Goal: Transaction & Acquisition: Book appointment/travel/reservation

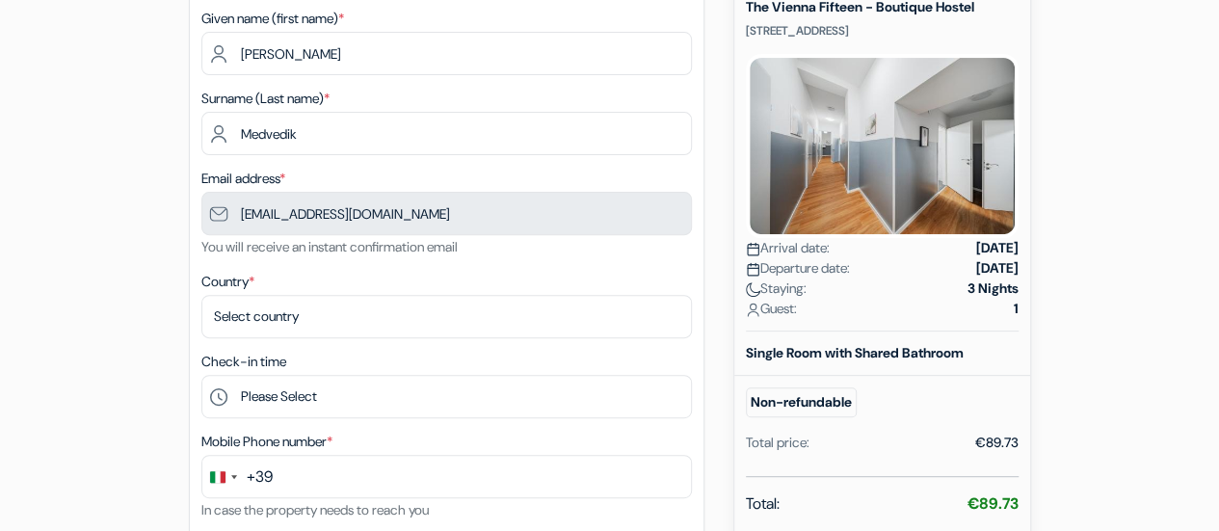
scroll to position [270, 0]
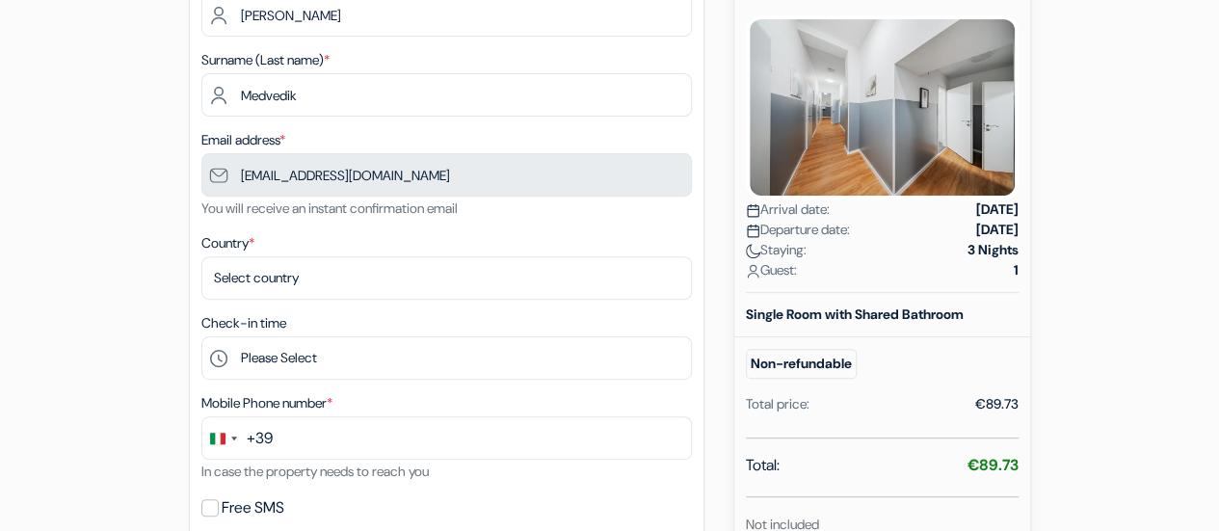
click at [1062, 334] on div "add_box The Vienna Fifteen - Boutique Hostel [STREET_ADDRESS] Property Details …" at bounding box center [610, 440] width 1098 height 1068
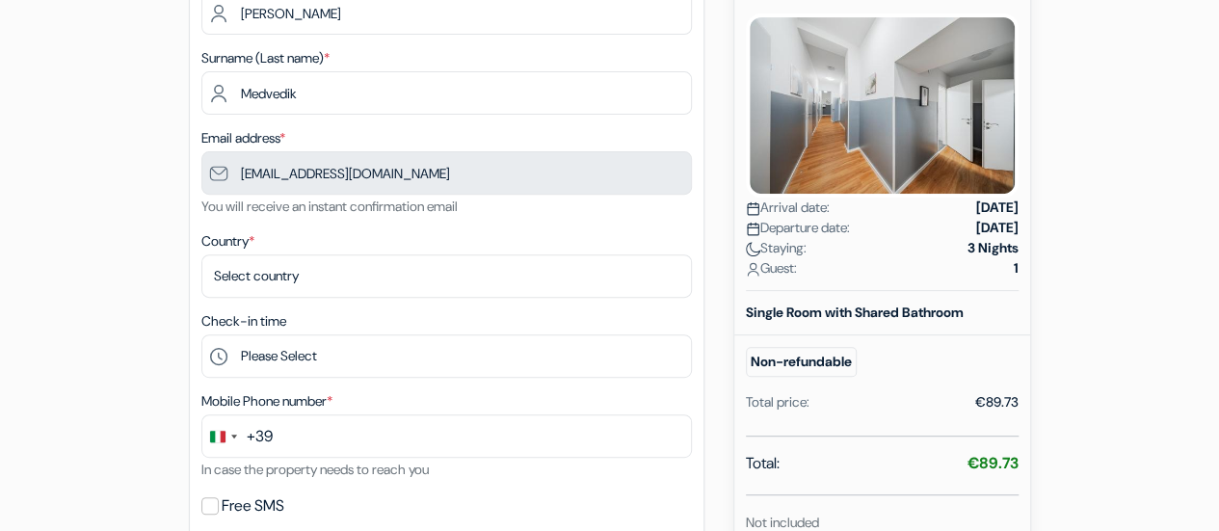
scroll to position [308, 0]
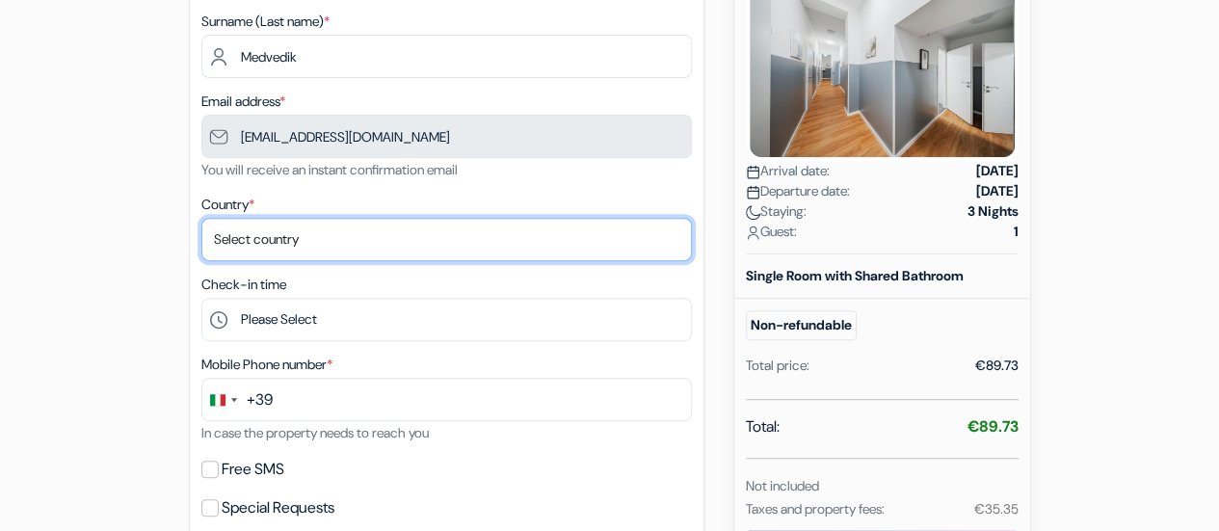
click at [430, 250] on select "Select country [GEOGRAPHIC_DATA] [GEOGRAPHIC_DATA] [GEOGRAPHIC_DATA] [GEOGRAPHI…" at bounding box center [446, 239] width 490 height 43
select select "us"
click at [201, 220] on select "Select country [GEOGRAPHIC_DATA] [GEOGRAPHIC_DATA] [GEOGRAPHIC_DATA] [GEOGRAPHI…" at bounding box center [446, 239] width 490 height 43
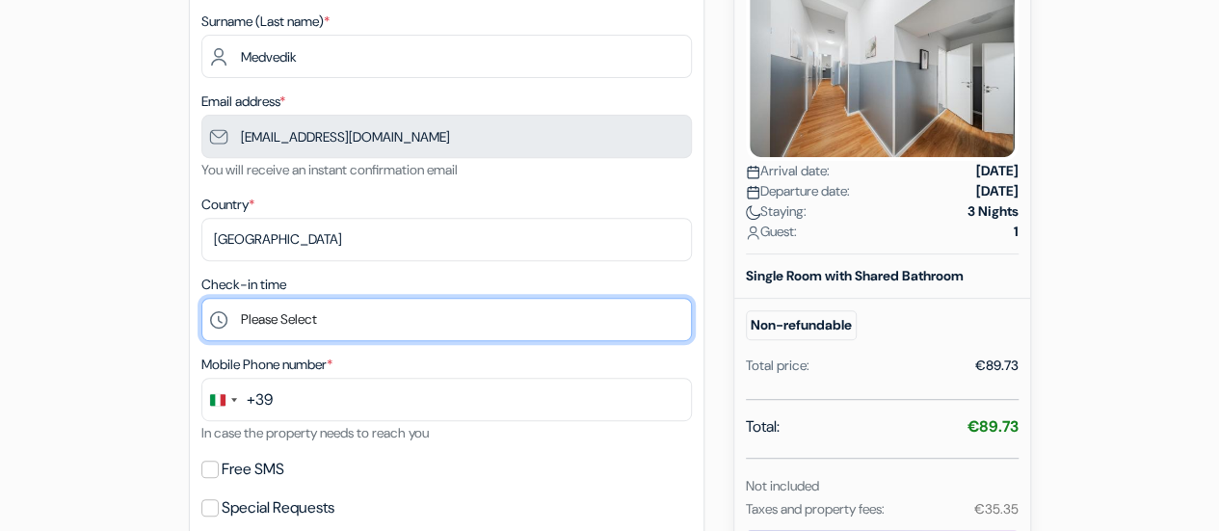
click at [320, 325] on select "Please Select 15:00 16:00 17:00 18:00 19:00 20:00 21:00" at bounding box center [446, 319] width 490 height 43
select select "20"
click at [201, 300] on select "Please Select 15:00 16:00 17:00 18:00 19:00 20:00 21:00" at bounding box center [446, 319] width 490 height 43
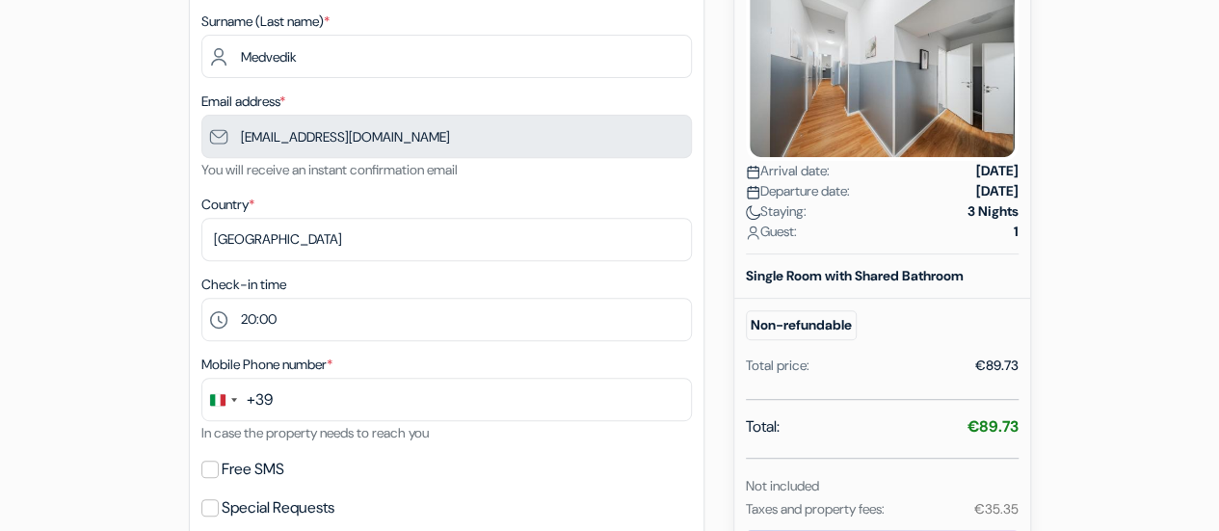
click at [117, 298] on div "add_box The Vienna Fifteen - Boutique Hostel [STREET_ADDRESS] Property Details …" at bounding box center [610, 401] width 1098 height 1068
click at [292, 425] on div "Mobile Phone number * +39 244 results found No results found [GEOGRAPHIC_DATA] …" at bounding box center [446, 399] width 490 height 92
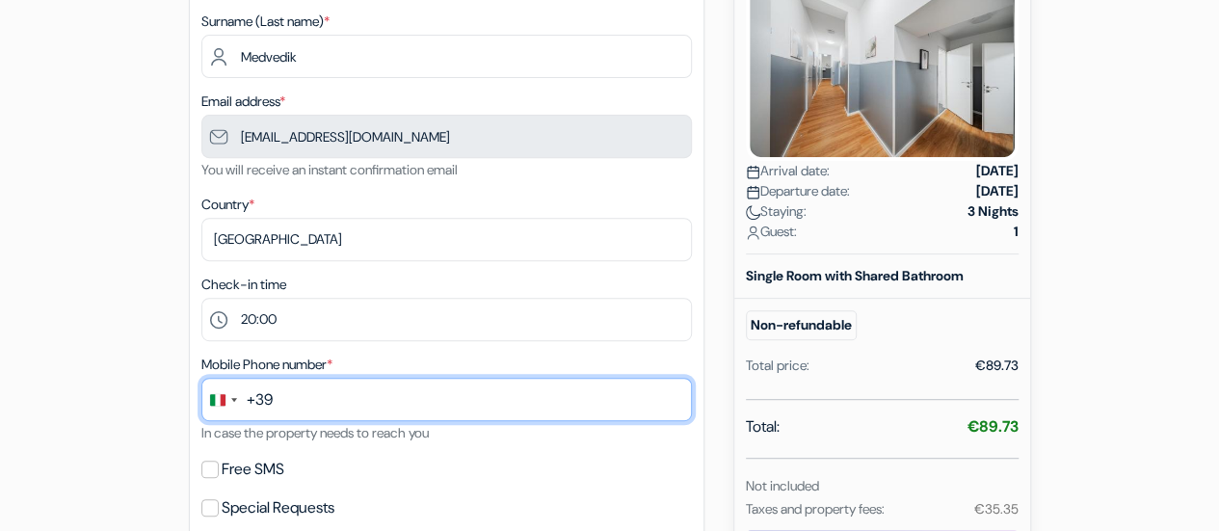
click at [346, 400] on input "text" at bounding box center [446, 399] width 490 height 43
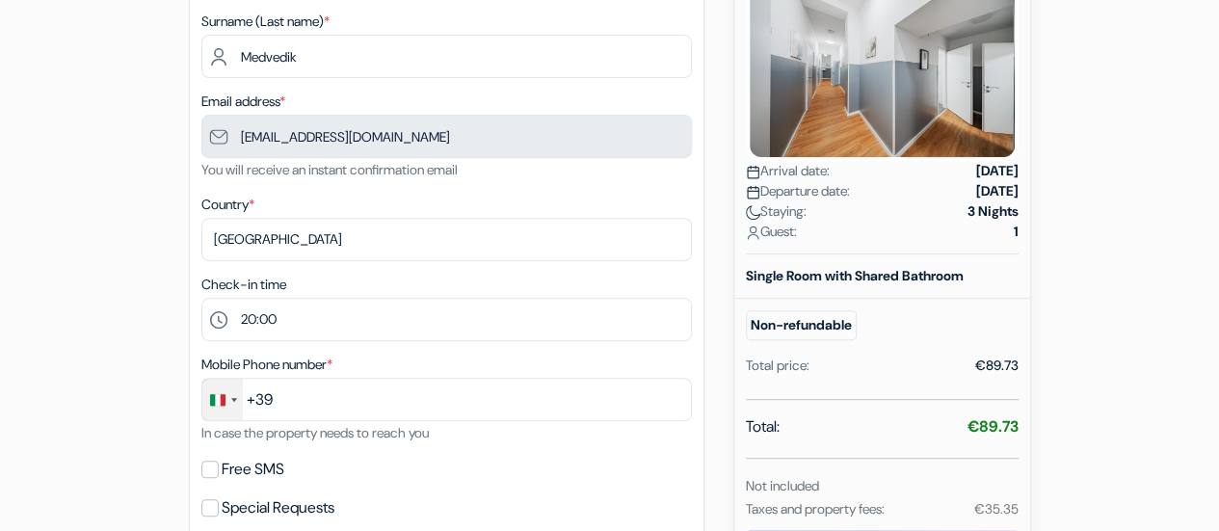
click at [222, 396] on div "Change country, selected Italy (+39)" at bounding box center [217, 400] width 15 height 12
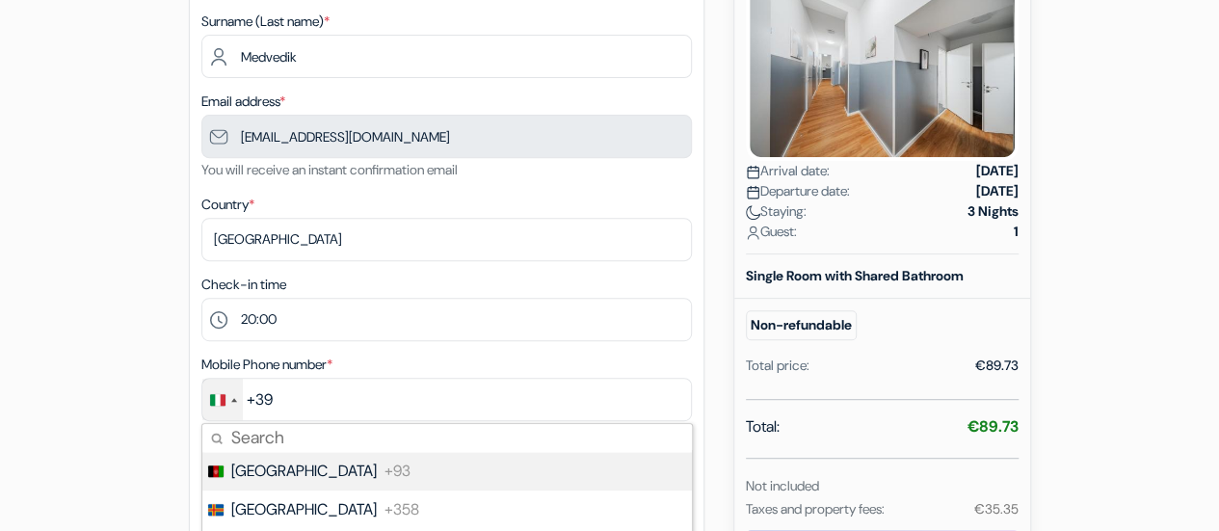
type input "i"
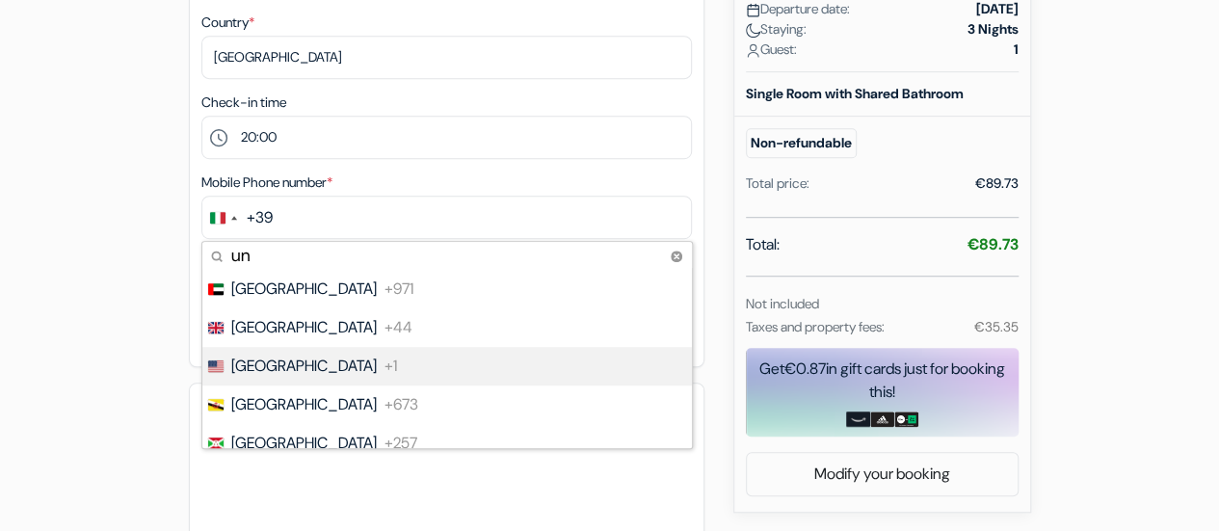
scroll to position [492, 0]
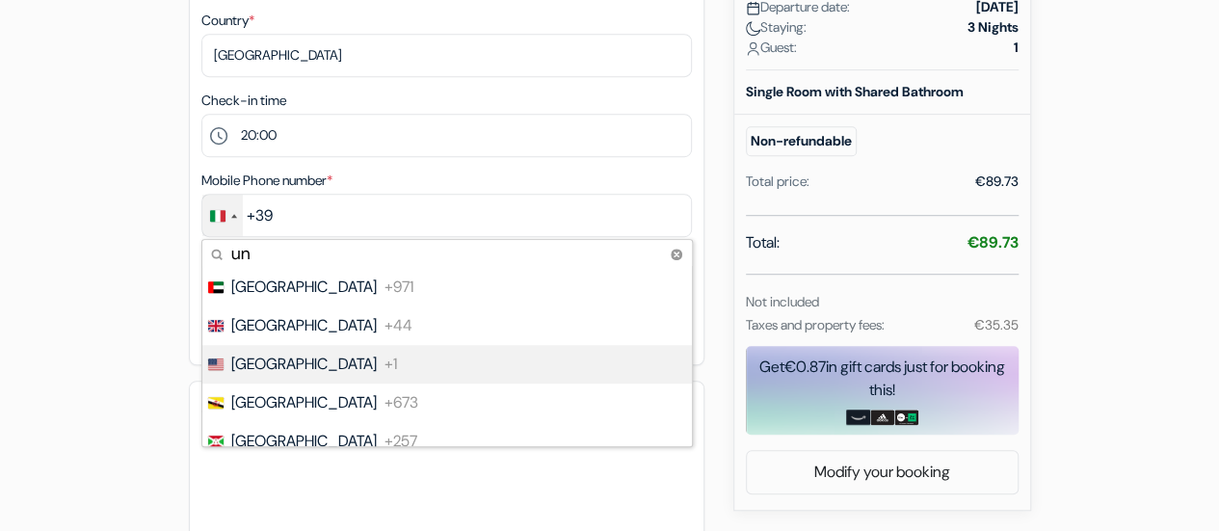
type input "un"
click at [511, 360] on li "[GEOGRAPHIC_DATA] +1" at bounding box center [445, 364] width 491 height 39
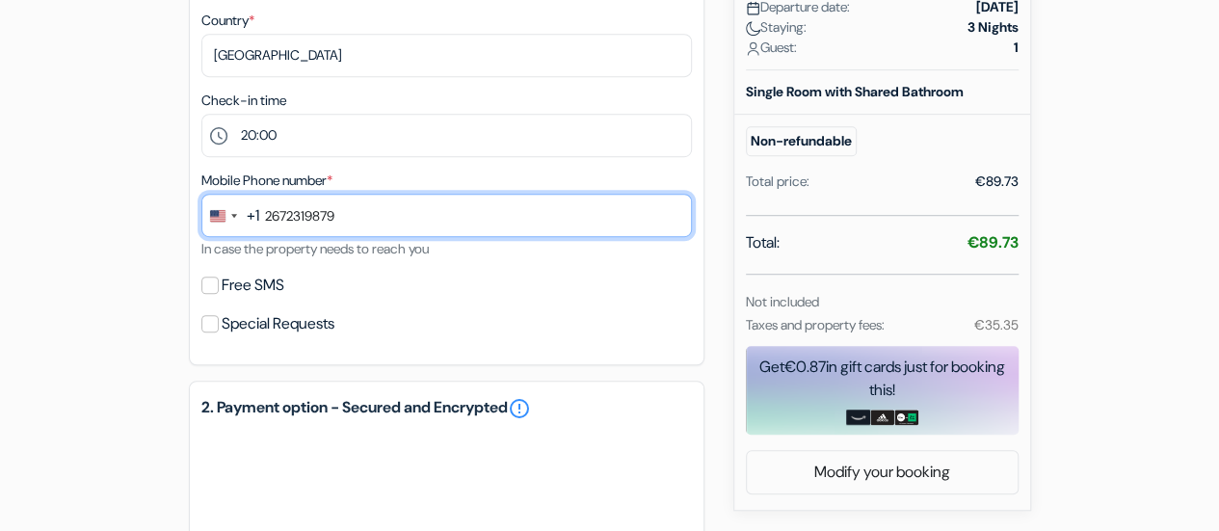
type input "2672319879"
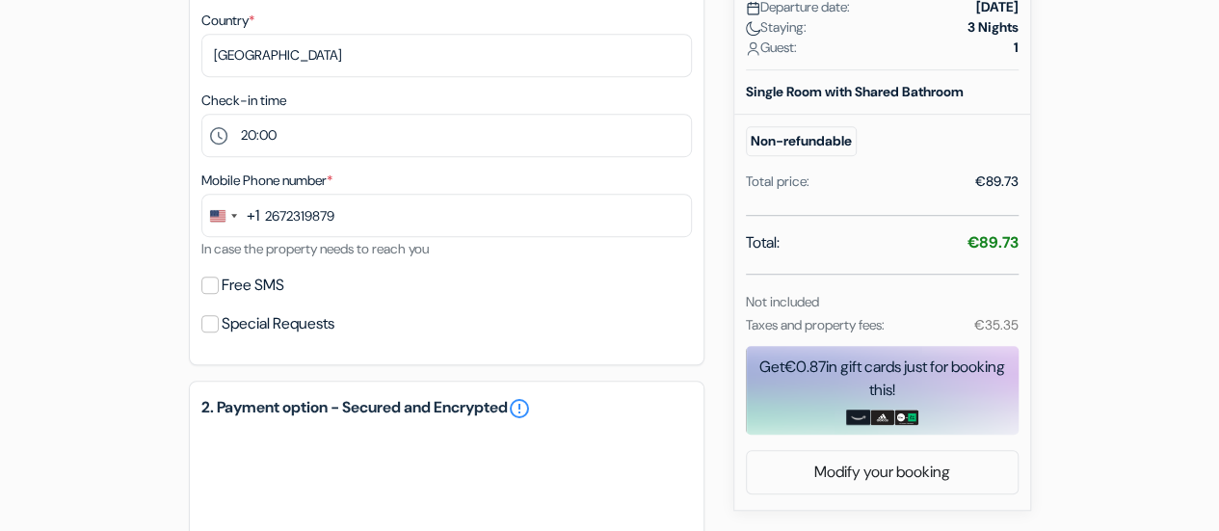
click at [273, 288] on label "Free SMS" at bounding box center [253, 285] width 63 height 27
click at [219, 288] on input "Free SMS" at bounding box center [209, 284] width 17 height 17
checkbox input "true"
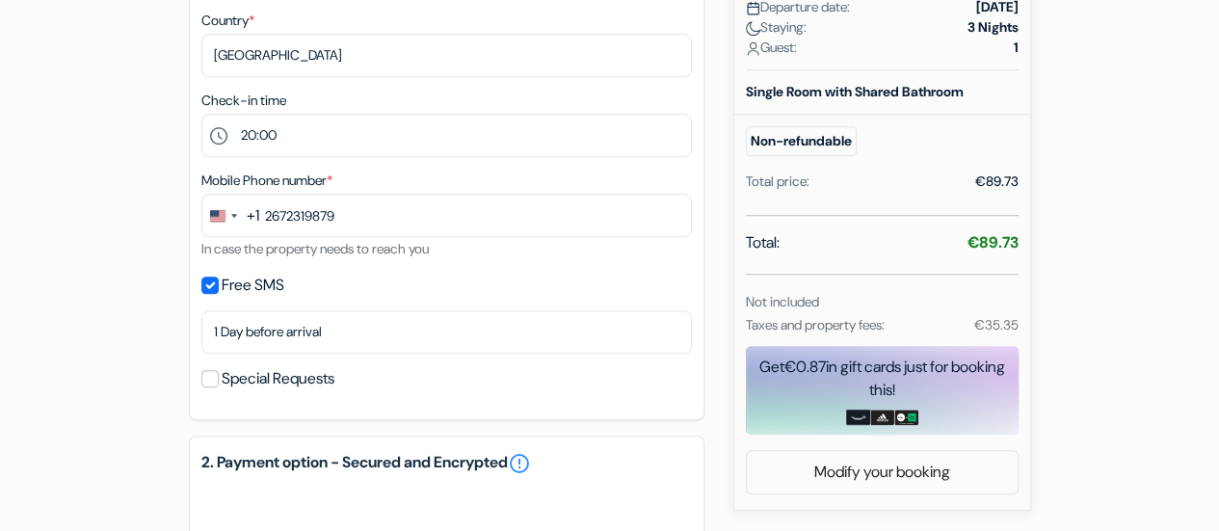
click at [158, 343] on div "add_box The Vienna Fifteen - Boutique Hostel [STREET_ADDRESS] Property Details …" at bounding box center [610, 244] width 1098 height 1123
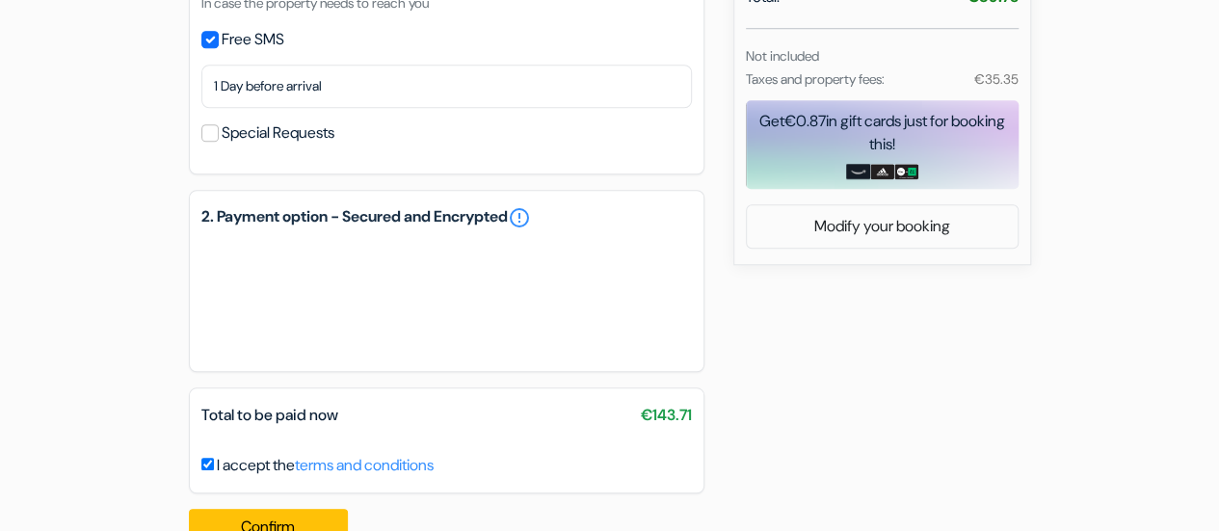
scroll to position [787, 0]
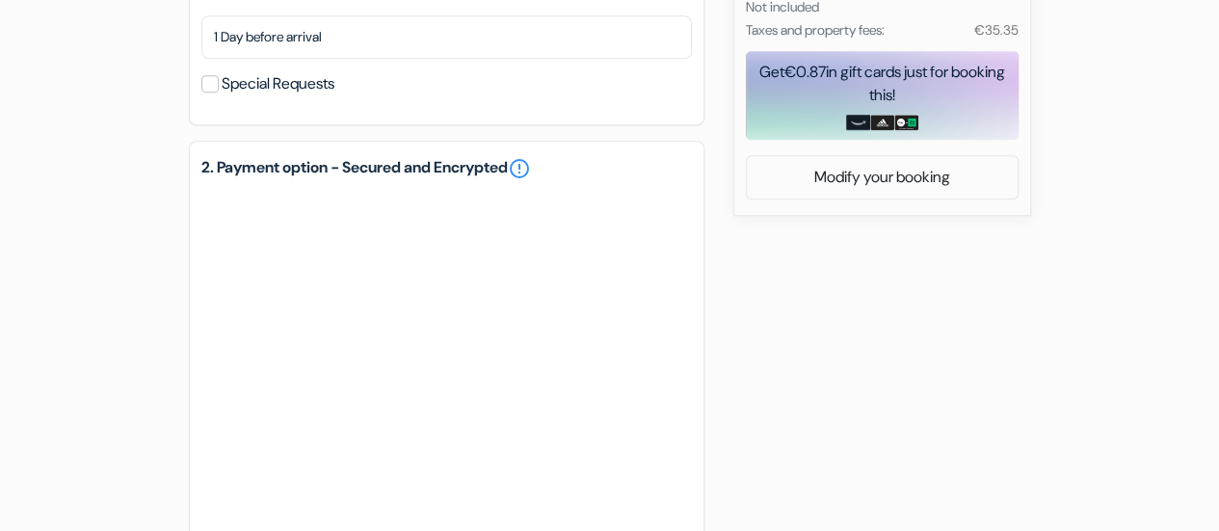
click at [821, 414] on div "add_box The Vienna Fifteen - Boutique Hostel [STREET_ADDRESS] Property Details …" at bounding box center [610, 86] width 1098 height 1396
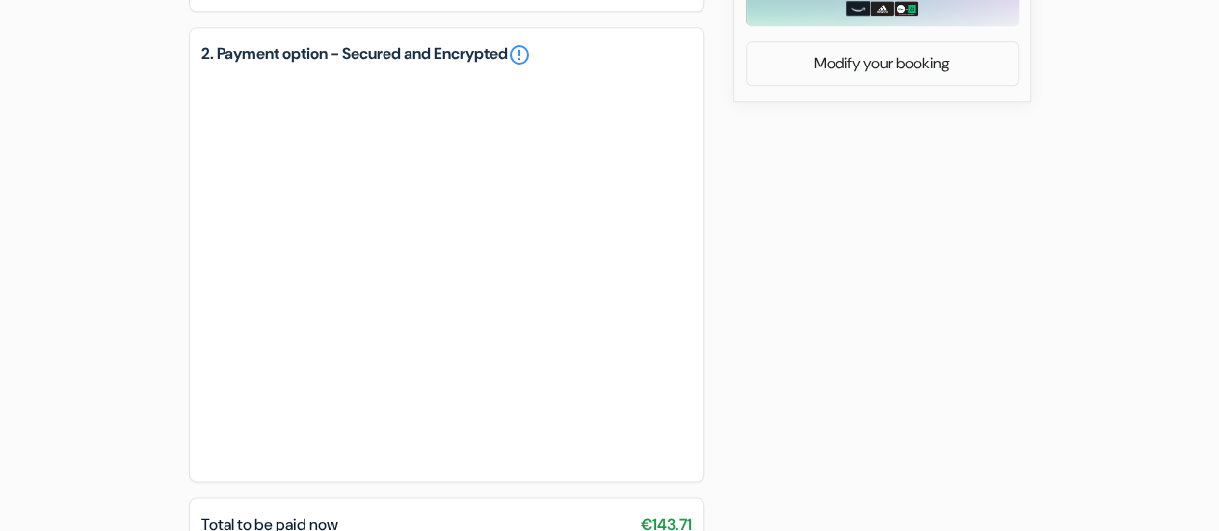
scroll to position [903, 0]
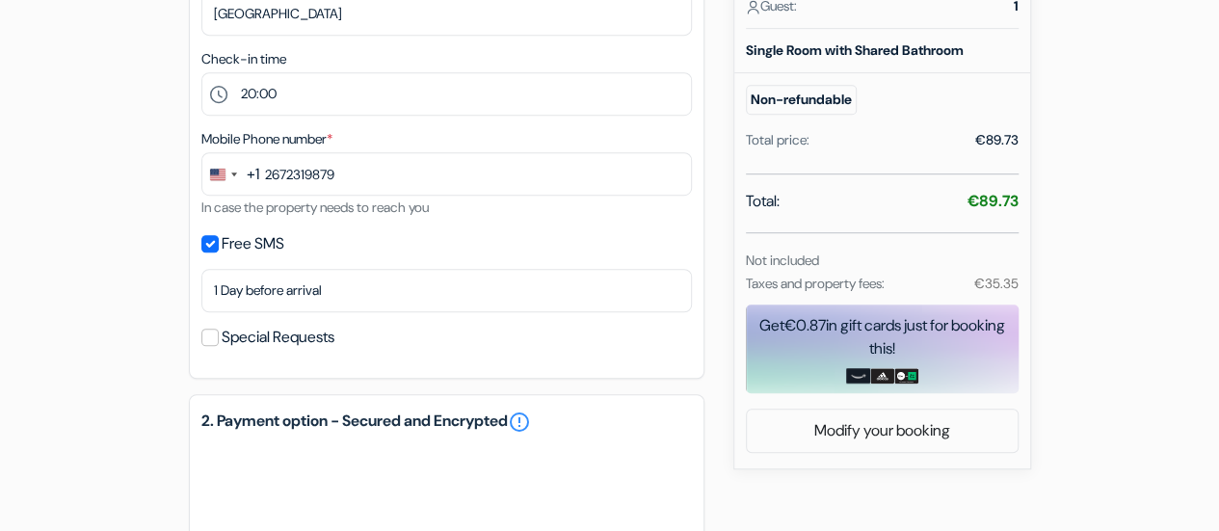
scroll to position [482, 0]
